Goal: Task Accomplishment & Management: Complete application form

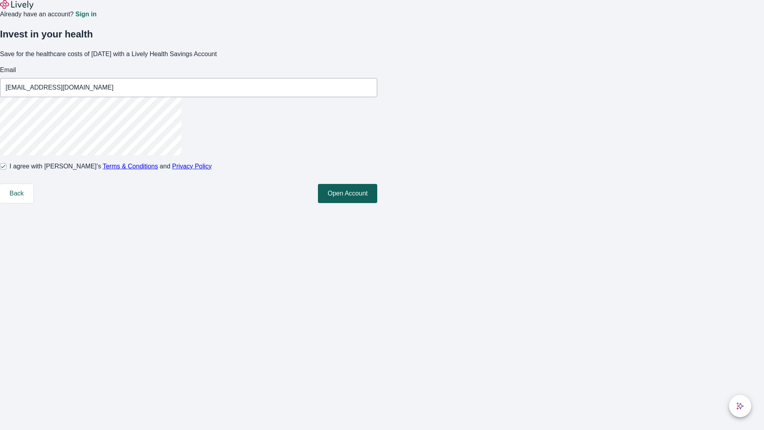
click at [377, 203] on button "Open Account" at bounding box center [347, 193] width 59 height 19
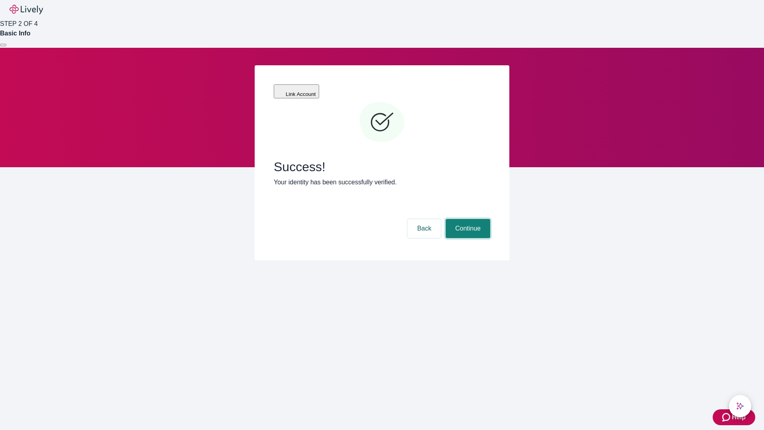
click at [467, 219] on button "Continue" at bounding box center [468, 228] width 45 height 19
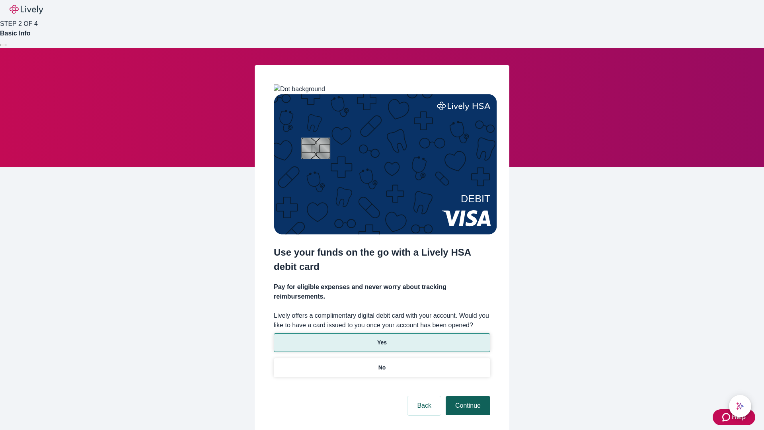
click at [381, 338] on p "Yes" at bounding box center [382, 342] width 10 height 8
click at [467, 396] on button "Continue" at bounding box center [468, 405] width 45 height 19
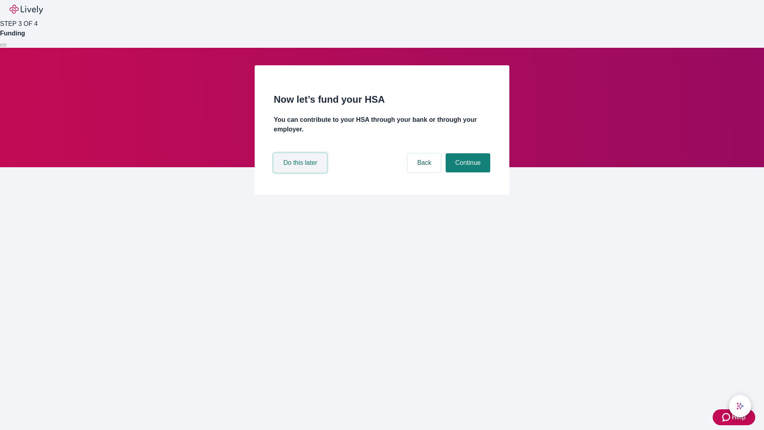
click at [301, 172] on button "Do this later" at bounding box center [300, 162] width 53 height 19
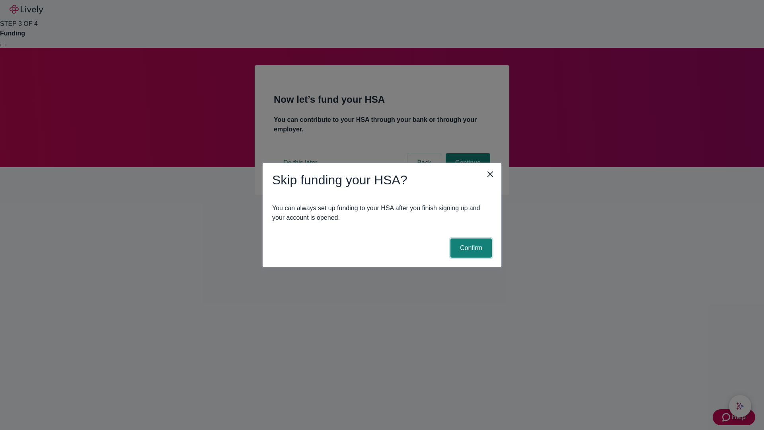
click at [470, 248] on button "Confirm" at bounding box center [470, 247] width 41 height 19
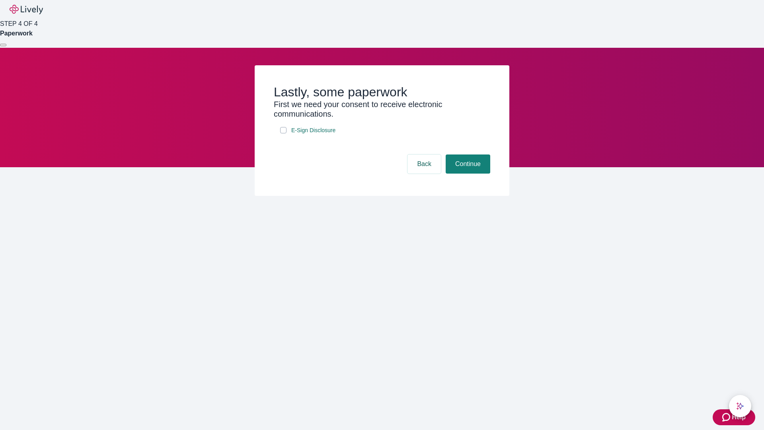
click at [283, 133] on input "E-Sign Disclosure" at bounding box center [283, 130] width 6 height 6
checkbox input "true"
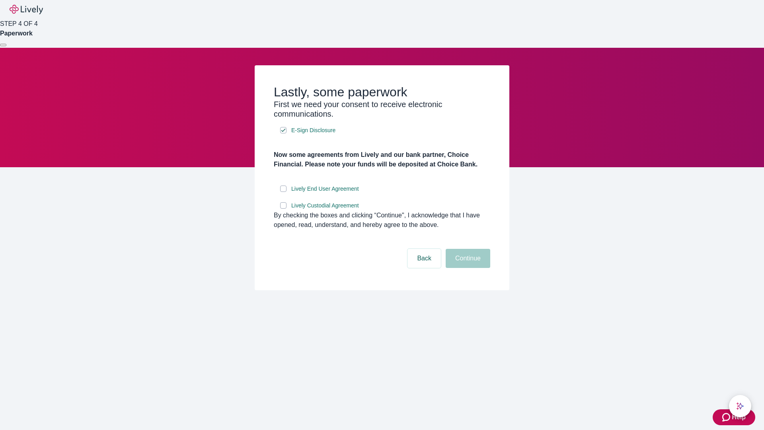
click at [283, 192] on input "Lively End User Agreement" at bounding box center [283, 188] width 6 height 6
checkbox input "true"
click at [283, 208] on input "Lively Custodial Agreement" at bounding box center [283, 205] width 6 height 6
checkbox input "true"
click at [467, 268] on button "Continue" at bounding box center [468, 258] width 45 height 19
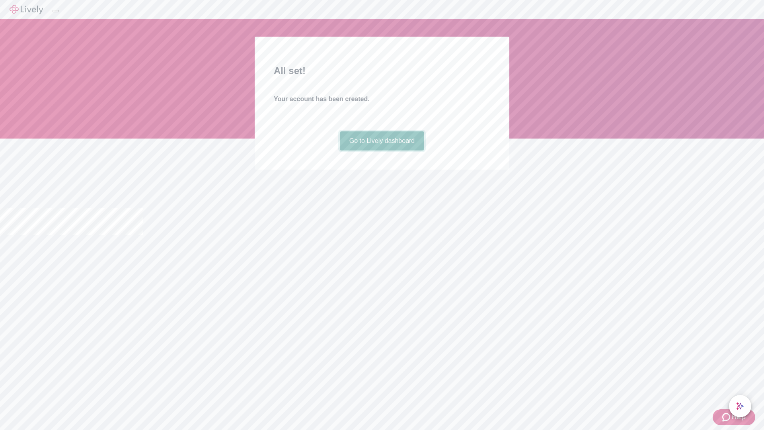
click at [381, 150] on link "Go to Lively dashboard" at bounding box center [382, 140] width 85 height 19
